Goal: Task Accomplishment & Management: Complete application form

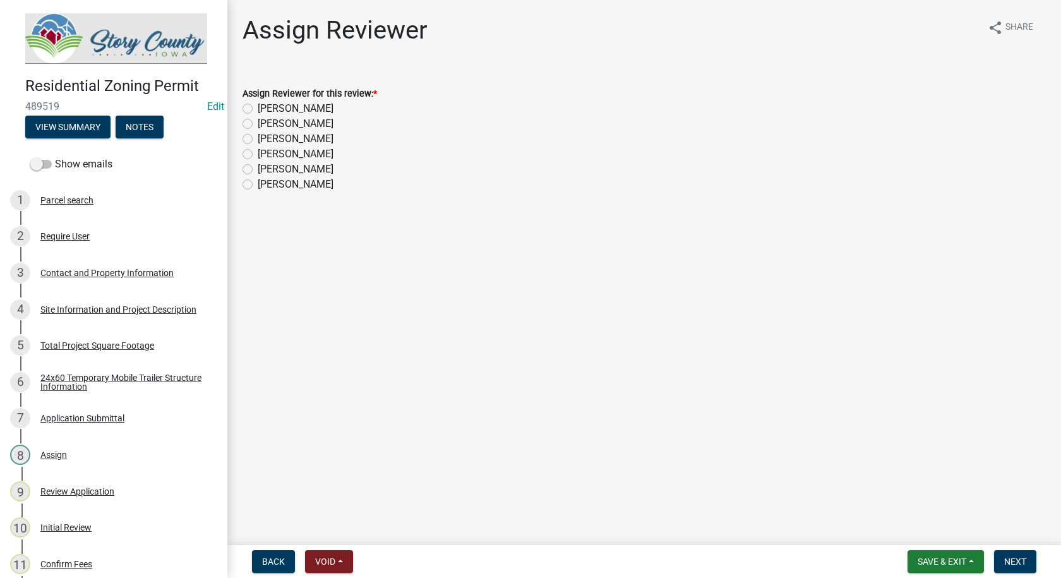
click at [258, 139] on label "[PERSON_NAME]" at bounding box center [296, 138] width 76 height 15
click at [258, 139] on input "[PERSON_NAME]" at bounding box center [262, 135] width 8 height 8
radio input "true"
click at [1022, 557] on span "Next" at bounding box center [1015, 561] width 22 height 10
click at [258, 182] on label "[PERSON_NAME]" at bounding box center [296, 184] width 76 height 15
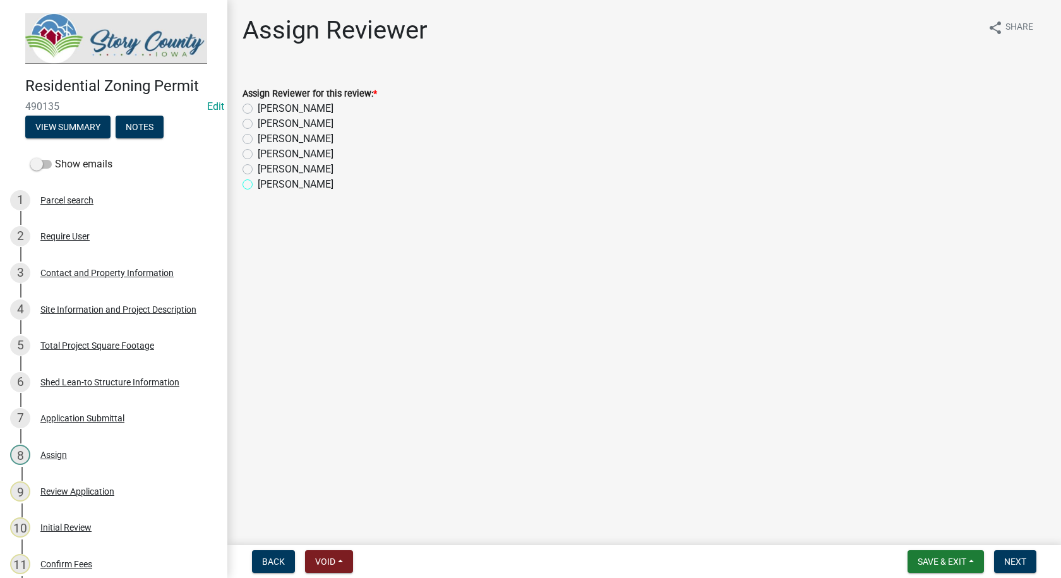
click at [258, 182] on input "[PERSON_NAME]" at bounding box center [262, 181] width 8 height 8
radio input "true"
click at [1020, 558] on span "Next" at bounding box center [1015, 561] width 22 height 10
click at [258, 184] on label "[PERSON_NAME]" at bounding box center [296, 184] width 76 height 15
click at [258, 184] on input "[PERSON_NAME]" at bounding box center [262, 181] width 8 height 8
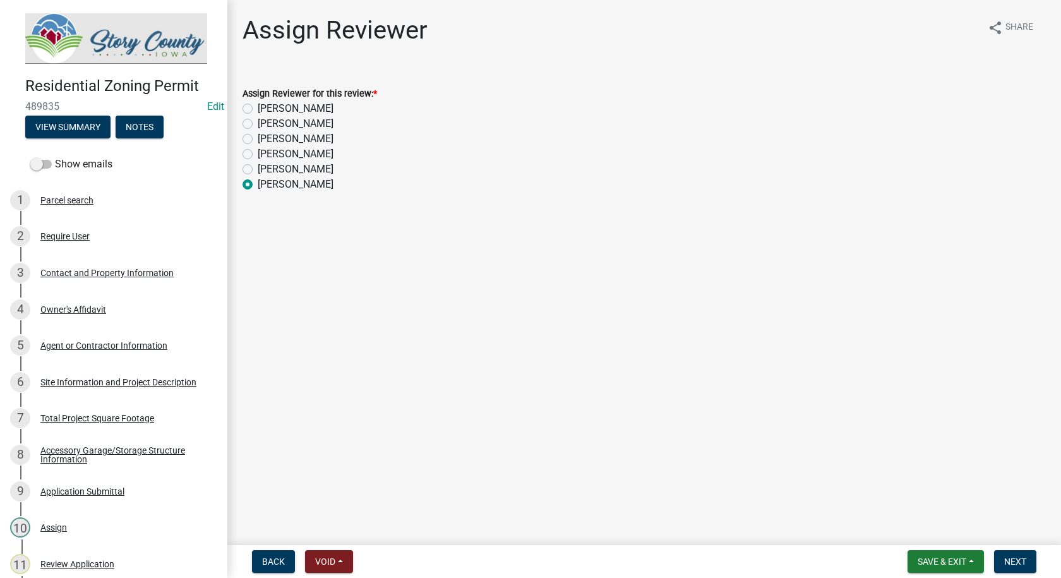
radio input "true"
click at [258, 150] on label "[PERSON_NAME]" at bounding box center [296, 153] width 76 height 15
click at [258, 150] on input "[PERSON_NAME]" at bounding box center [262, 150] width 8 height 8
radio input "true"
click at [1018, 559] on span "Next" at bounding box center [1015, 561] width 22 height 10
